Goal: Find contact information: Find contact information

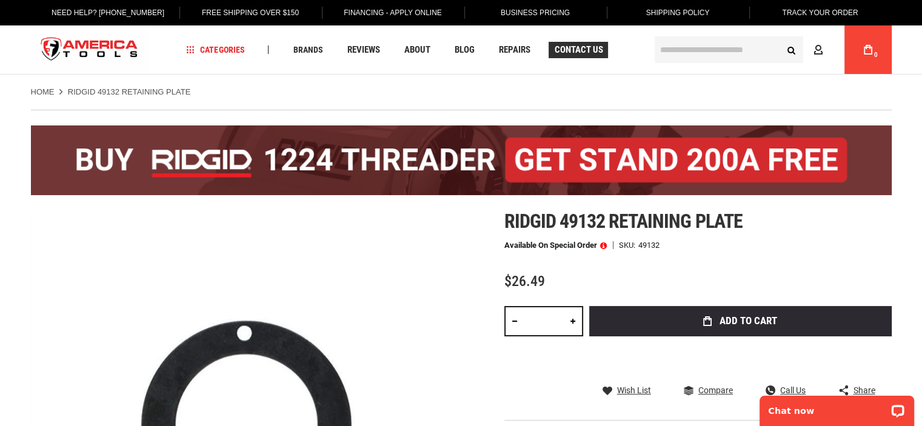
click at [587, 45] on span "Contact Us" at bounding box center [578, 49] width 48 height 9
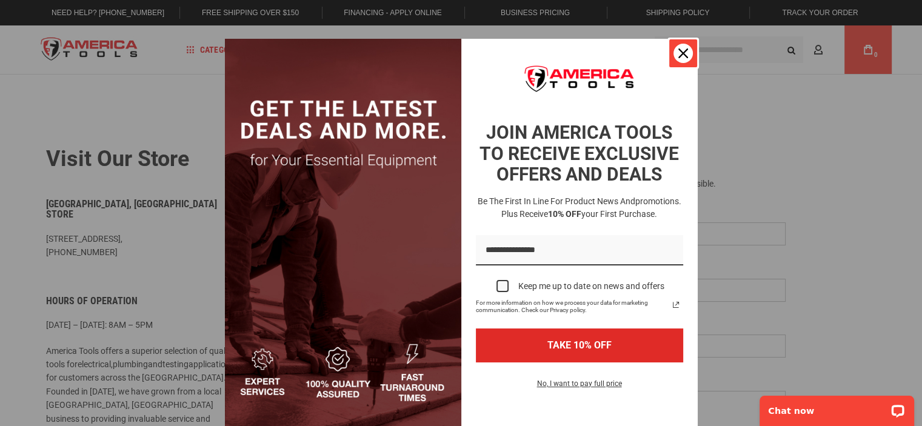
click at [678, 50] on icon "close icon" at bounding box center [683, 53] width 10 height 10
